Goal: Browse casually

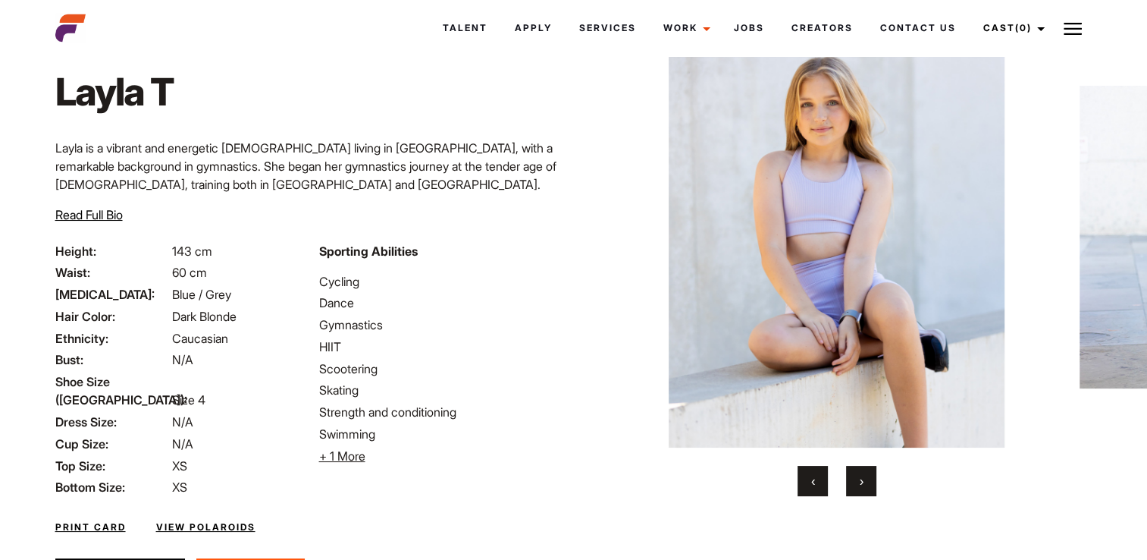
scroll to position [64, 0]
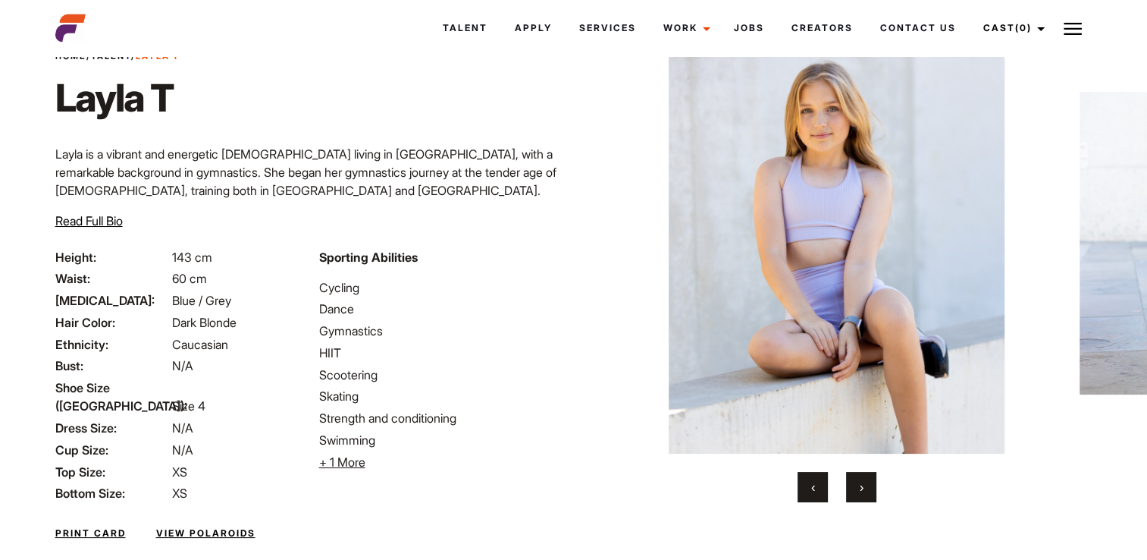
click at [858, 485] on button "›" at bounding box center [861, 487] width 30 height 30
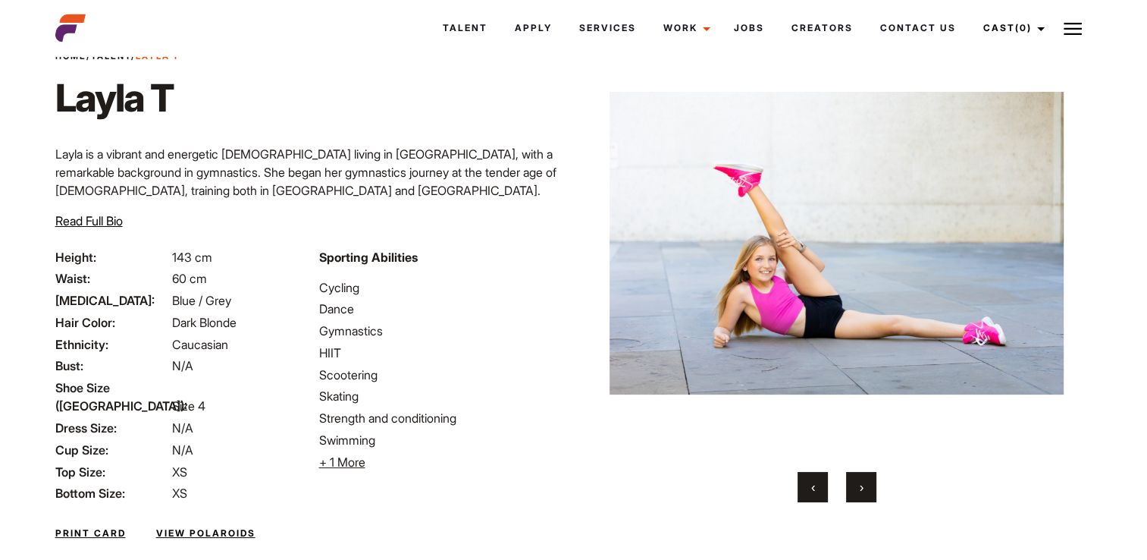
click at [858, 487] on button "›" at bounding box center [861, 487] width 30 height 30
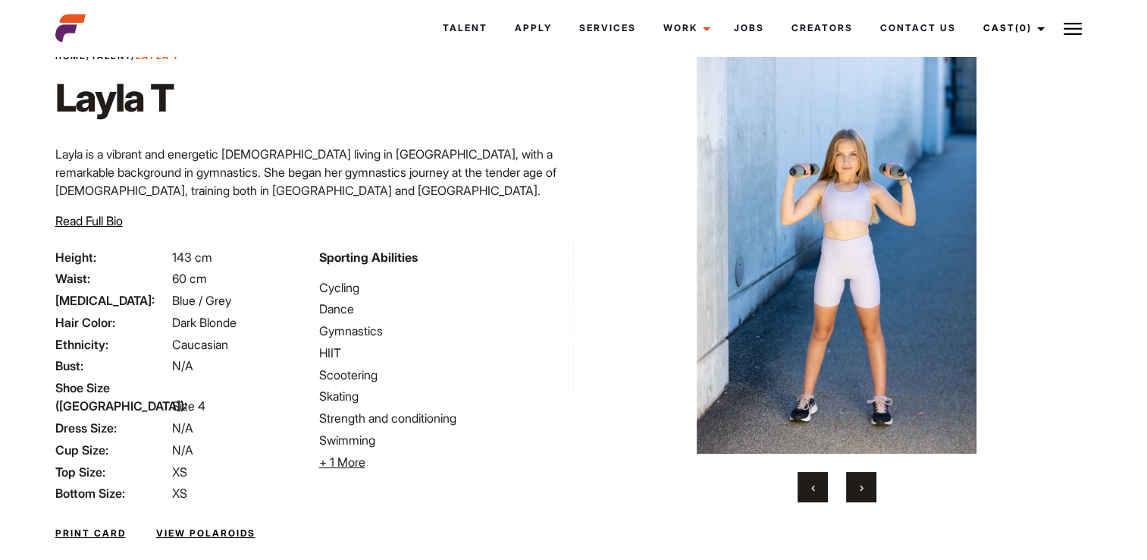
click at [857, 487] on button "›" at bounding box center [861, 487] width 30 height 30
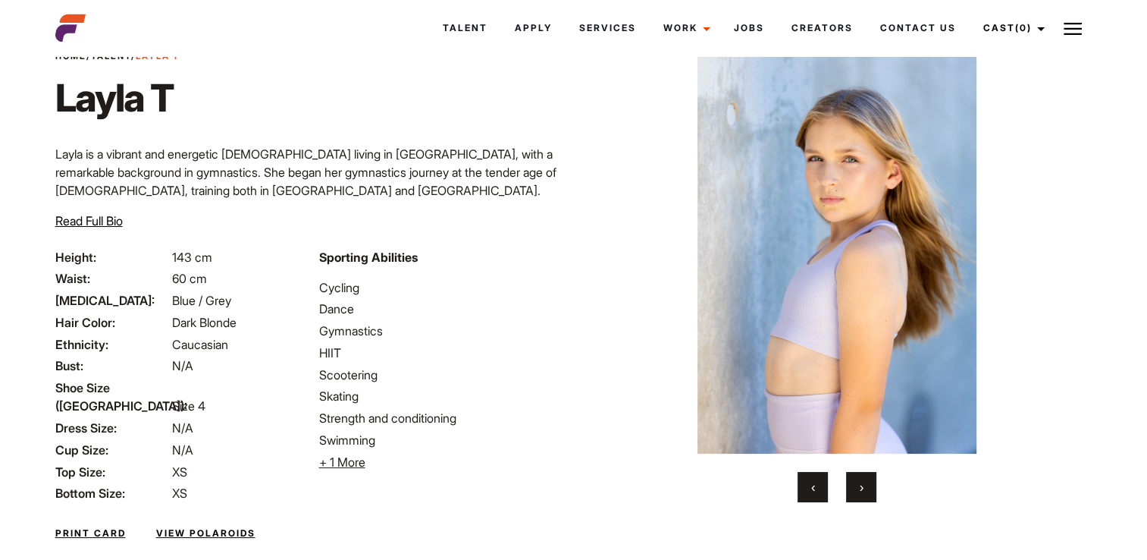
click at [857, 486] on button "›" at bounding box center [861, 487] width 30 height 30
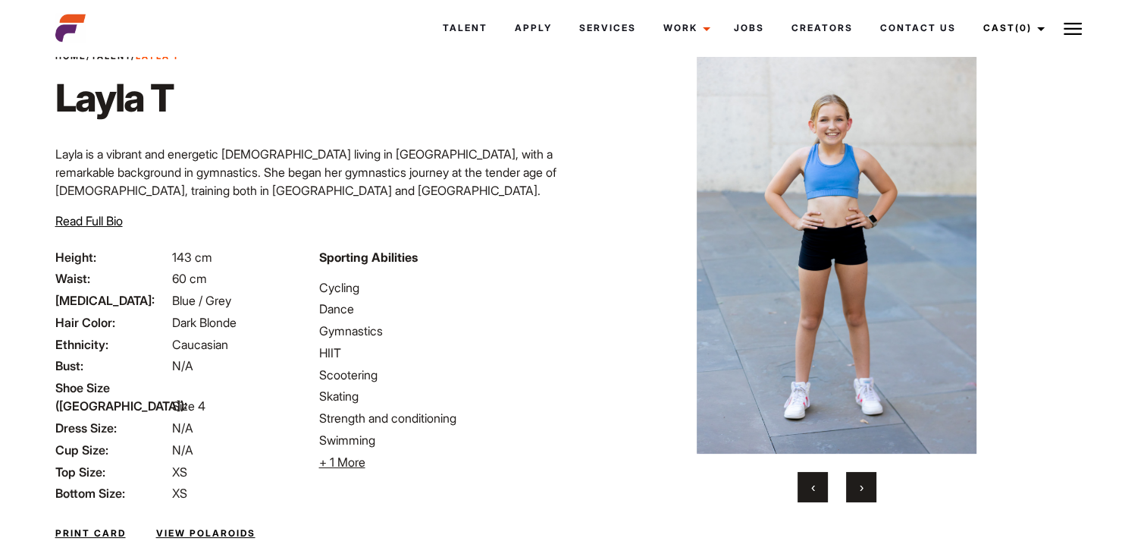
click at [855, 486] on button "›" at bounding box center [861, 487] width 30 height 30
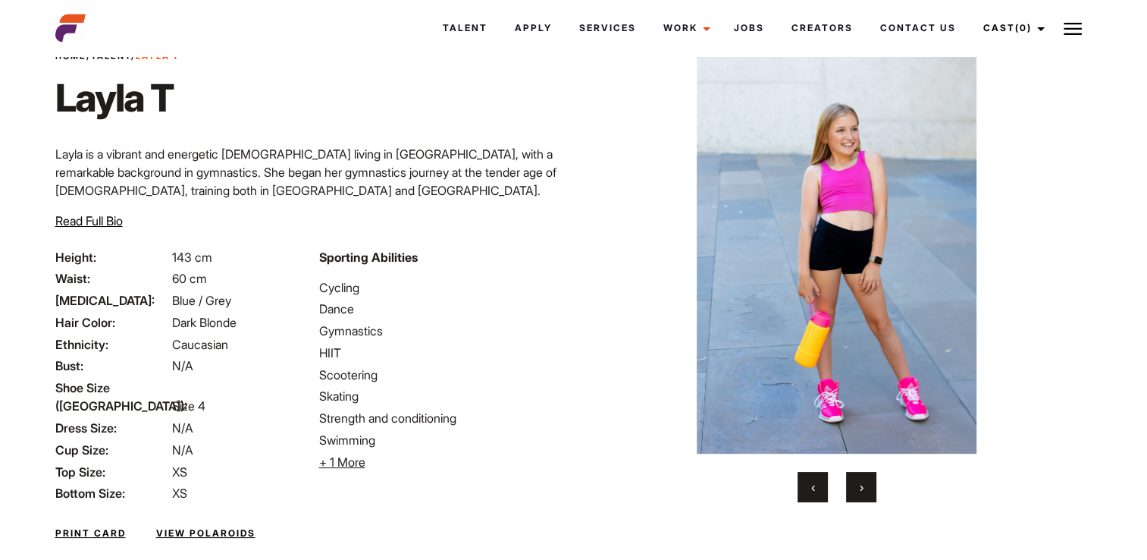
click at [851, 484] on button "›" at bounding box center [861, 487] width 30 height 30
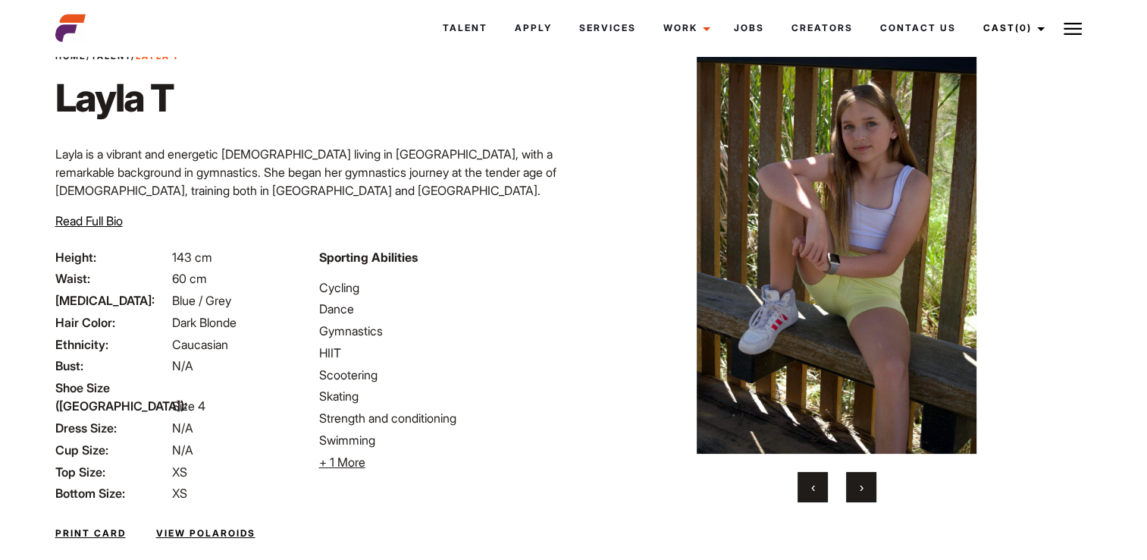
click at [851, 484] on button "›" at bounding box center [861, 487] width 30 height 30
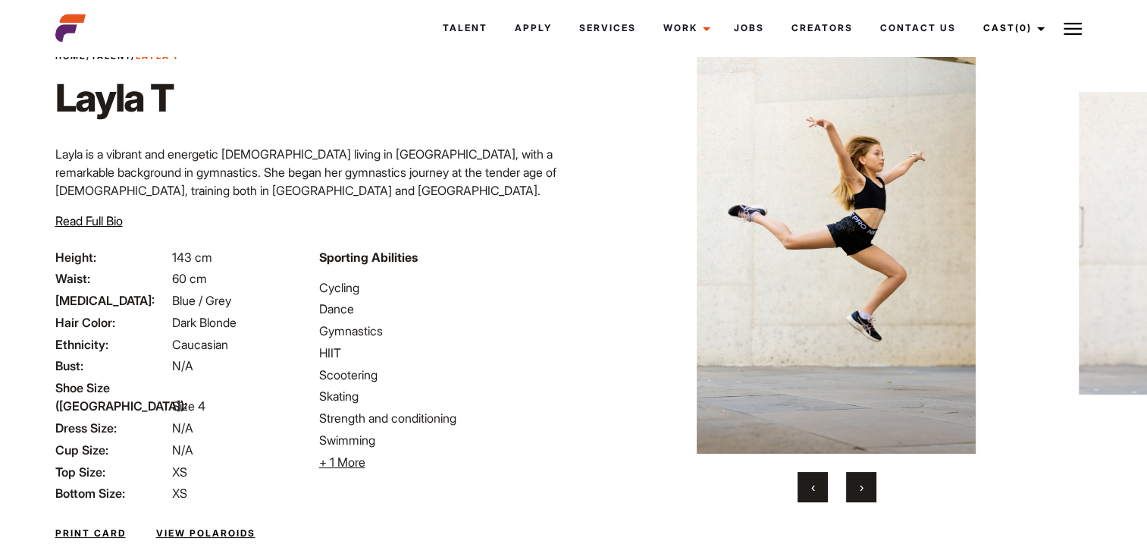
click at [851, 484] on button "›" at bounding box center [861, 487] width 30 height 30
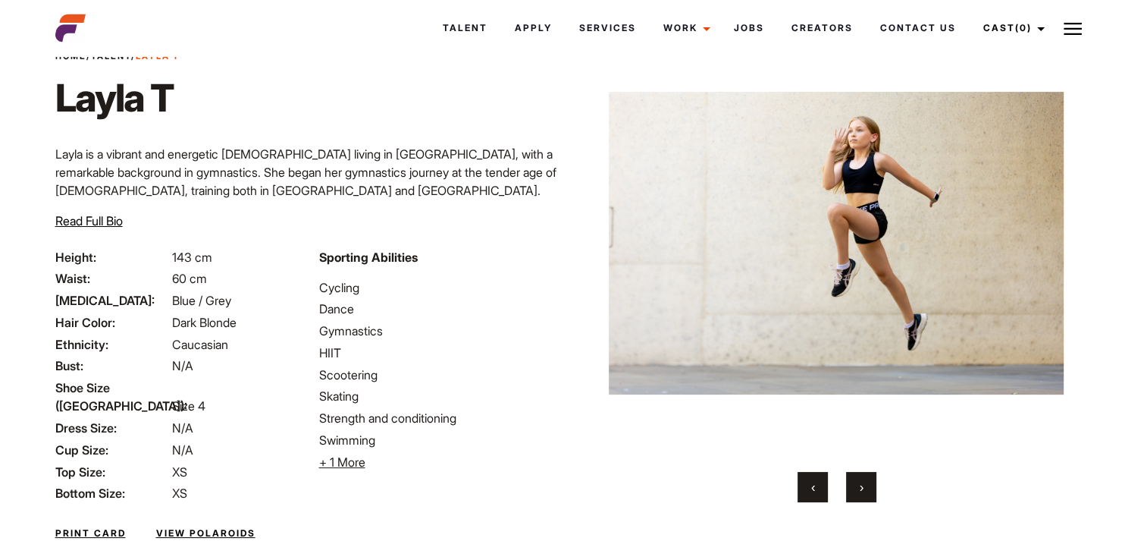
click at [851, 484] on button "›" at bounding box center [861, 487] width 30 height 30
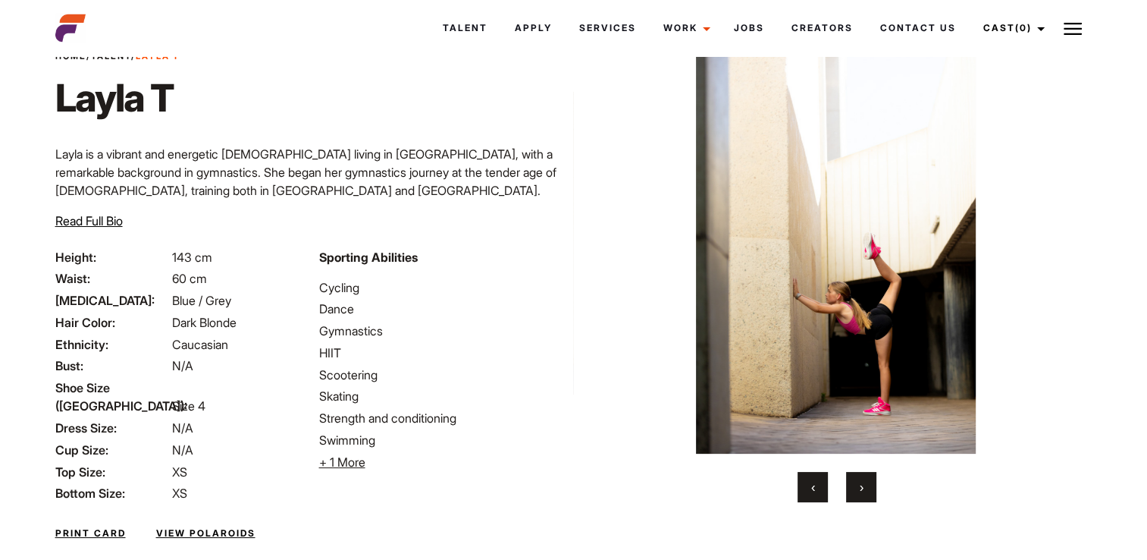
click at [851, 484] on button "›" at bounding box center [861, 487] width 30 height 30
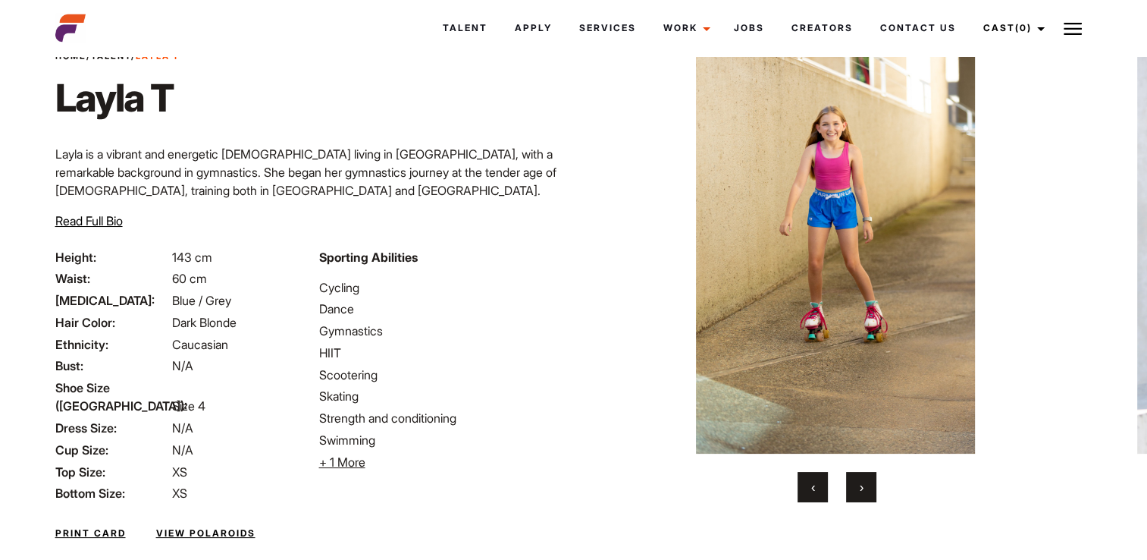
click at [851, 484] on button "›" at bounding box center [861, 487] width 30 height 30
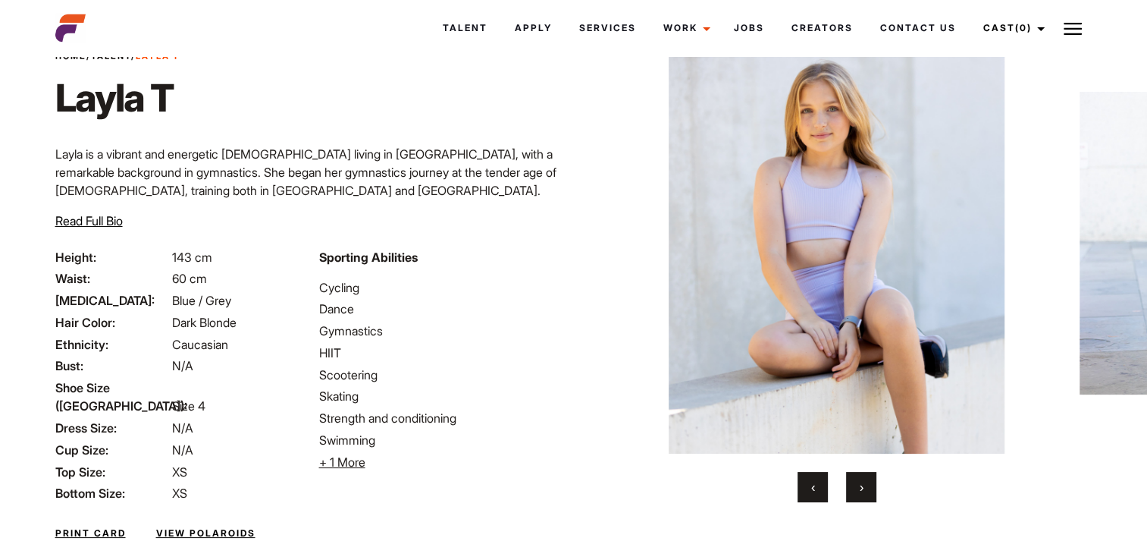
click at [851, 484] on button "›" at bounding box center [861, 487] width 30 height 30
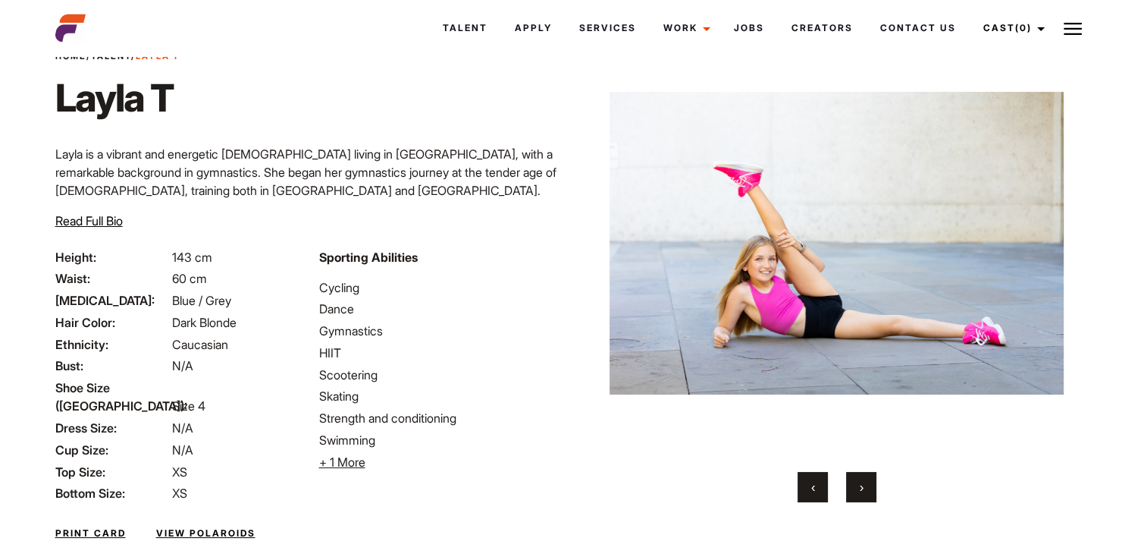
click at [851, 484] on button "›" at bounding box center [861, 487] width 30 height 30
